Goal: Task Accomplishment & Management: Manage account settings

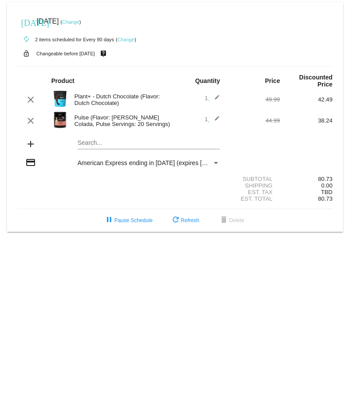
click at [113, 143] on mat-card "[DATE] [DATE] ( Change ) autorenew 2 items scheduled for Every 90 days ( Change…" at bounding box center [175, 116] width 336 height 229
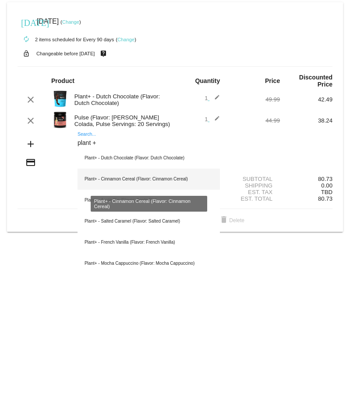
type input "plant +"
click at [115, 175] on div "Plant+ - Cinnamon Cereal (Flavor: Cinnamon Cereal)" at bounding box center [149, 178] width 143 height 21
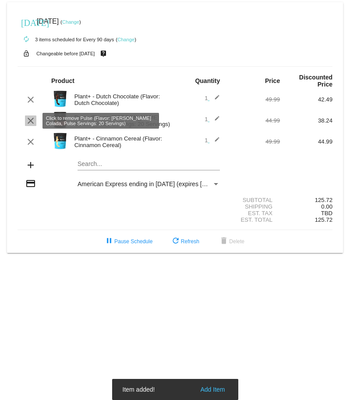
click at [29, 118] on mat-icon "clear" at bounding box center [30, 120] width 11 height 11
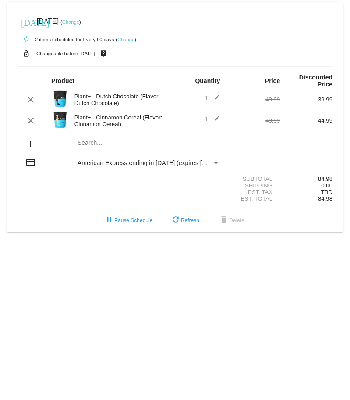
click at [79, 21] on link "Change" at bounding box center [70, 21] width 17 height 5
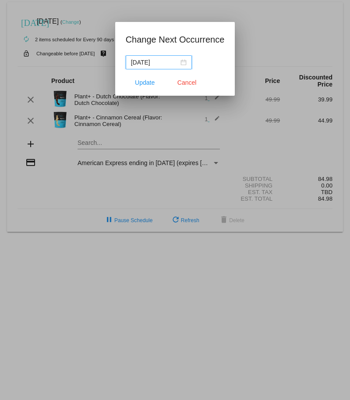
click at [145, 60] on input "[DATE]" at bounding box center [155, 62] width 48 height 10
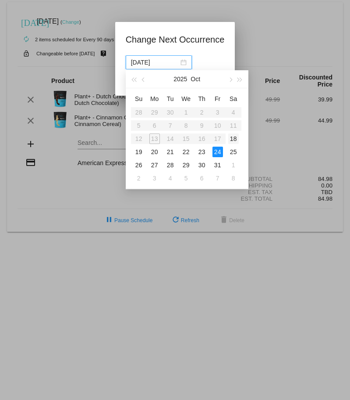
click at [231, 137] on div "18" at bounding box center [234, 138] width 11 height 11
type input "[DATE]"
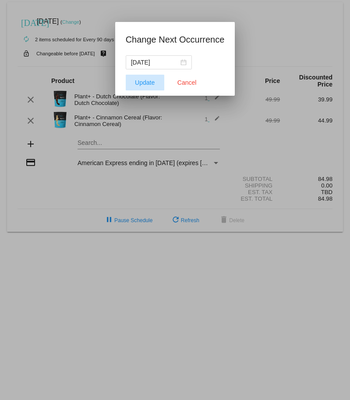
click at [145, 88] on button "Update" at bounding box center [145, 83] width 39 height 16
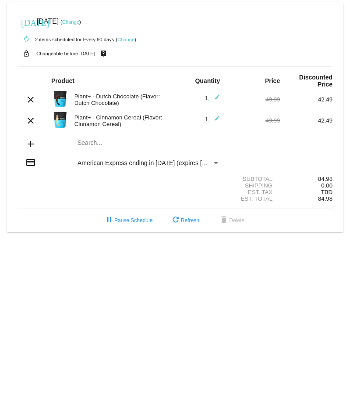
click at [98, 101] on div "Plant+ - Dutch Chocolate (Flavor: Dutch Chocolate)" at bounding box center [122, 99] width 105 height 13
click at [105, 125] on div "Plant+ - Cinnamon Cereal (Flavor: Cinnamon Cereal)" at bounding box center [122, 120] width 105 height 13
